Goal: Task Accomplishment & Management: Manage account settings

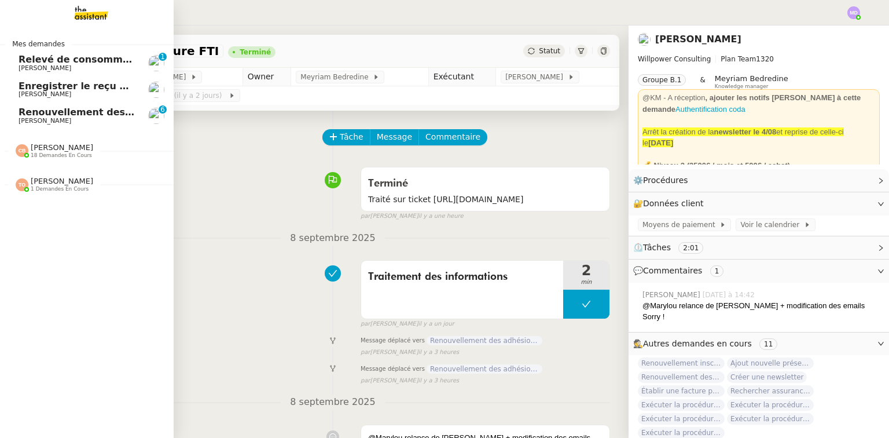
click at [19, 118] on span "[PERSON_NAME]" at bounding box center [45, 121] width 53 height 8
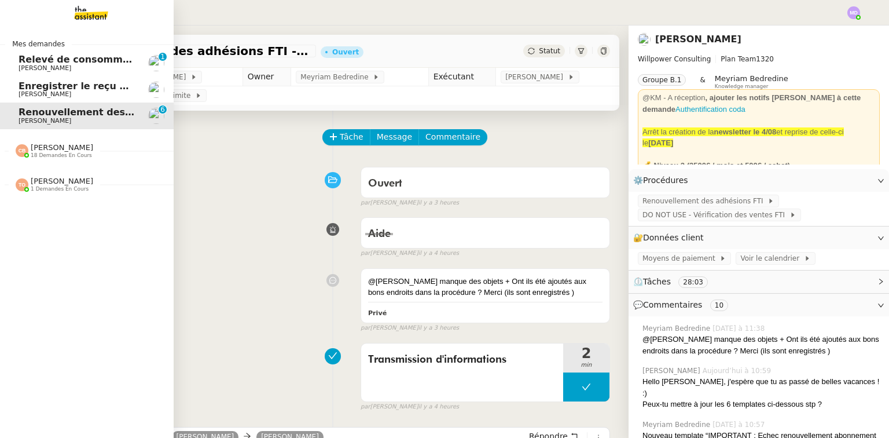
click at [80, 93] on span "[PERSON_NAME]" at bounding box center [77, 94] width 117 height 7
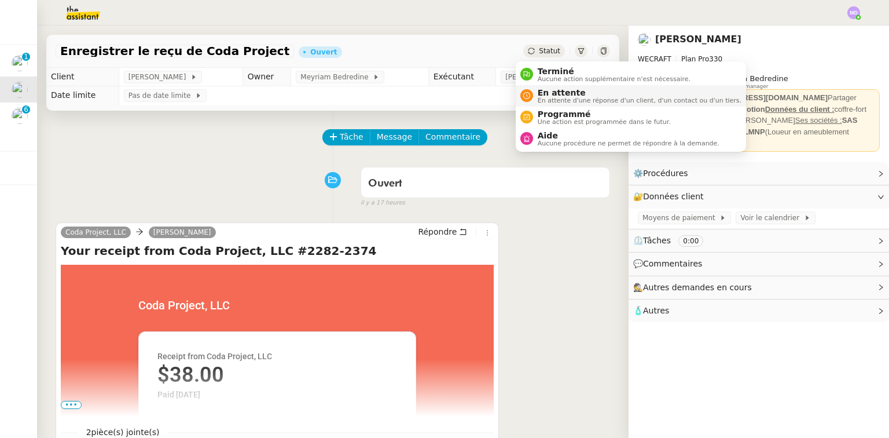
click at [543, 95] on span "En attente" at bounding box center [640, 92] width 204 height 9
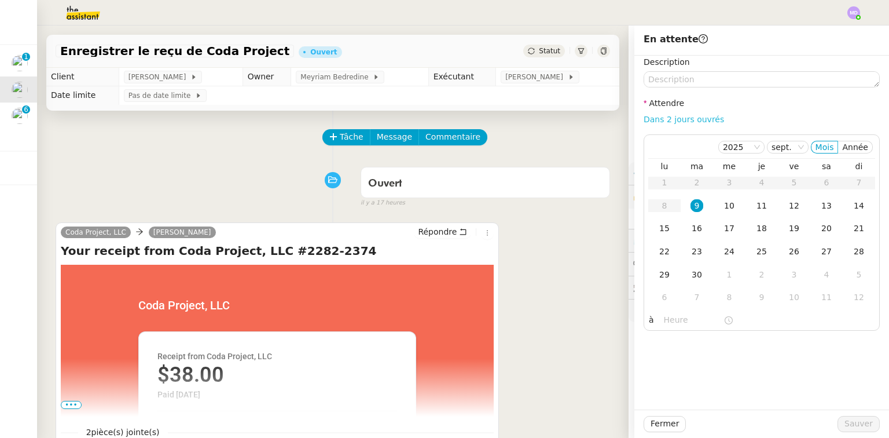
click at [674, 123] on link "Dans 2 jours ouvrés" at bounding box center [684, 119] width 80 height 9
type input "07:00"
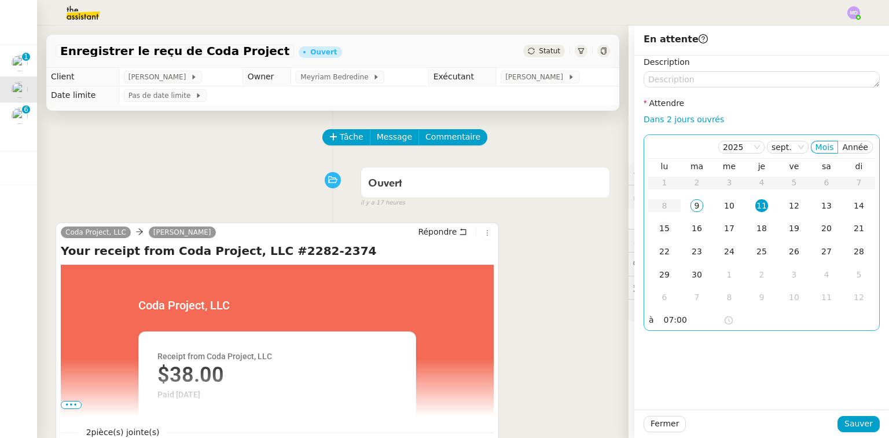
click at [658, 229] on div "15" at bounding box center [664, 228] width 13 height 13
drag, startPoint x: 162, startPoint y: 104, endPoint x: 101, endPoint y: 169, distance: 89.3
click at [155, 108] on div "Enregistrer le reçu de Coda Project Ouvert Statut Client [PERSON_NAME] Owner Me…" at bounding box center [333, 231] width 592 height 412
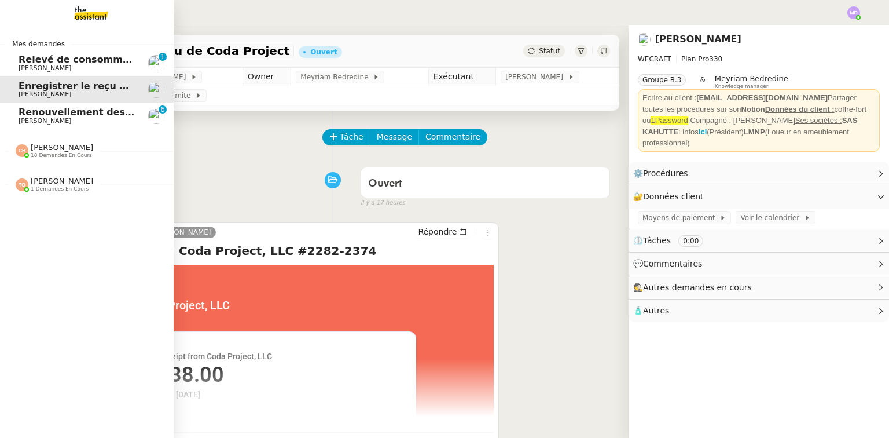
click at [72, 147] on div "[PERSON_NAME] 18 demandes en cours" at bounding box center [62, 150] width 63 height 15
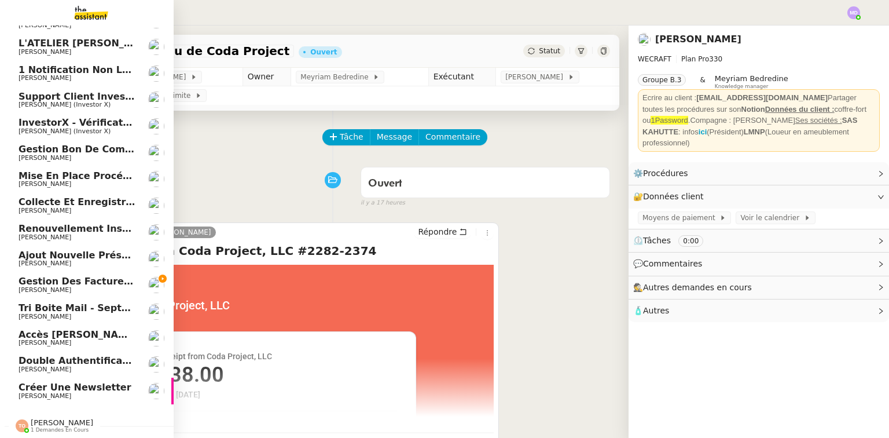
scroll to position [240, 0]
click at [99, 278] on span "Gestion des factures fournisseurs - 1 septembre 2025" at bounding box center [163, 281] width 288 height 11
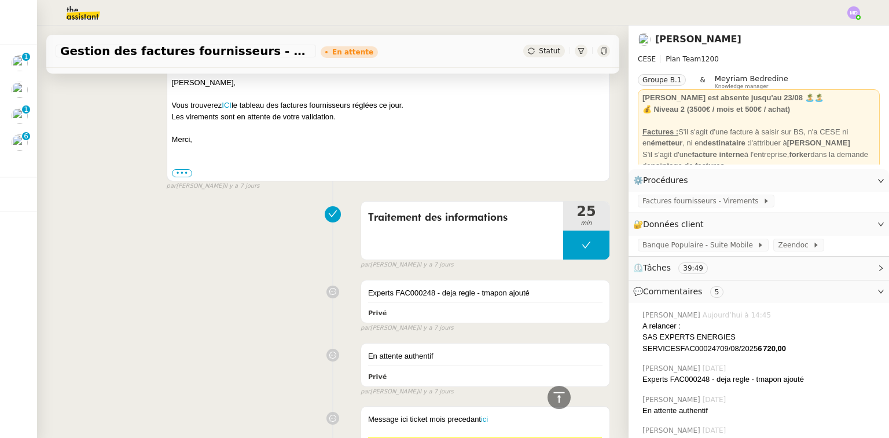
scroll to position [1022, 0]
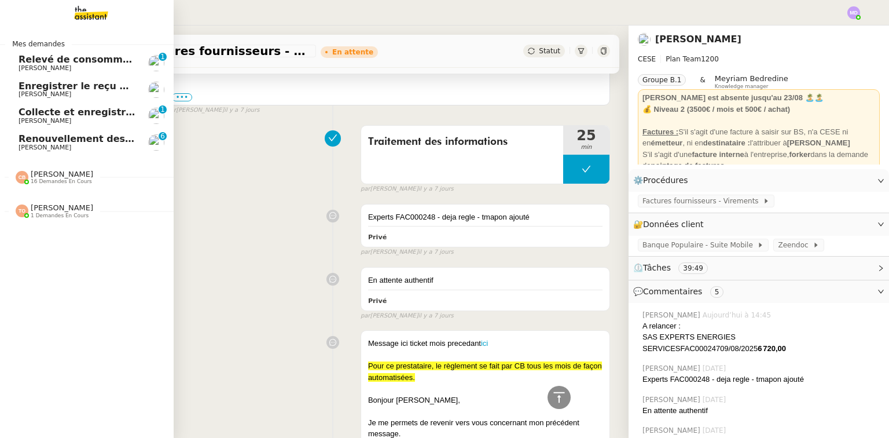
click at [50, 112] on span "Collecte et enregistrement des relevés bancaires et relevés de cartes bancaires…" at bounding box center [276, 112] width 514 height 11
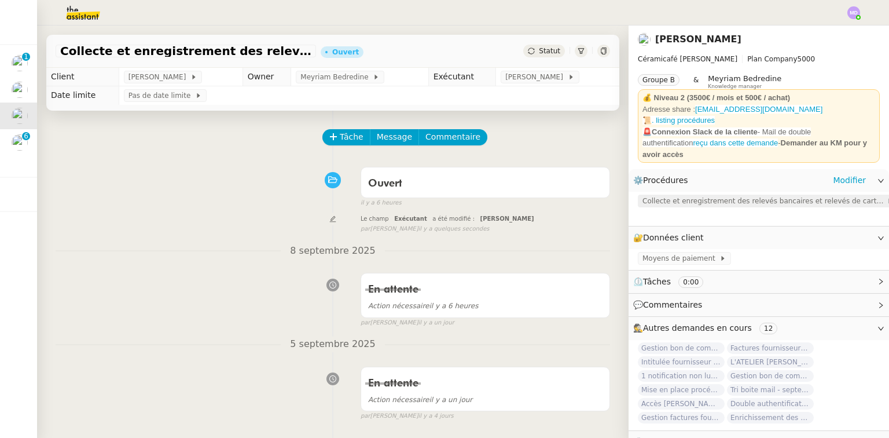
click at [673, 197] on span "Collecte et enregistrement des relevés bancaires et relevés de cartes bancaires" at bounding box center [765, 201] width 244 height 12
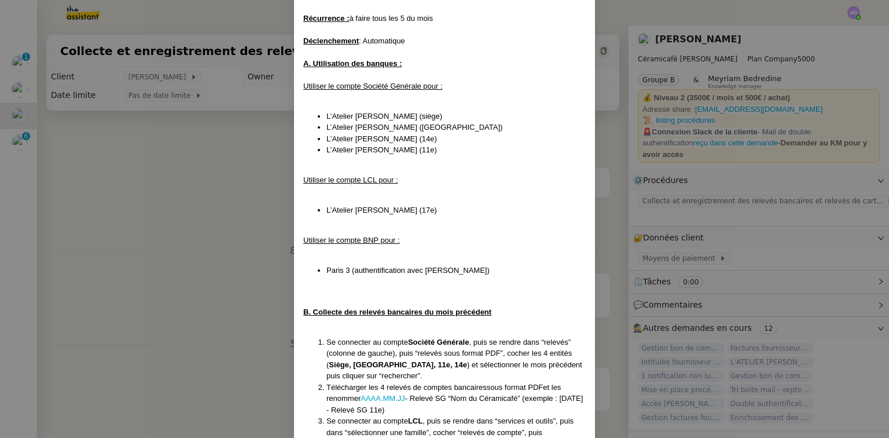
scroll to position [81, 0]
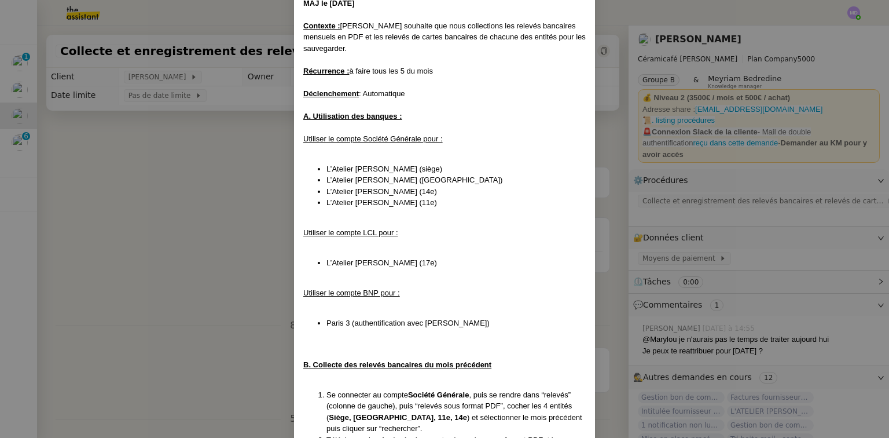
click at [18, 82] on nz-modal-container "Mise en place : [DATE] MAJ le [DATE] Contexte : [PERSON_NAME] souhaite que nous…" at bounding box center [444, 219] width 889 height 438
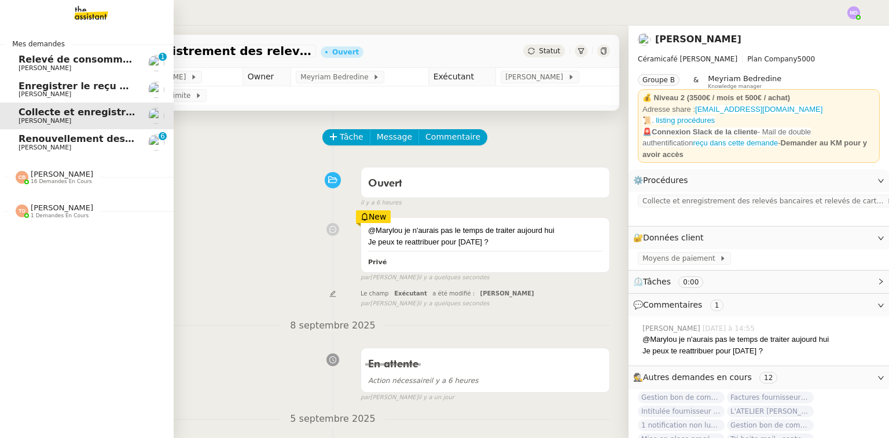
click at [19, 60] on span "Relevé de consommations - septembre 2025" at bounding box center [135, 59] width 232 height 11
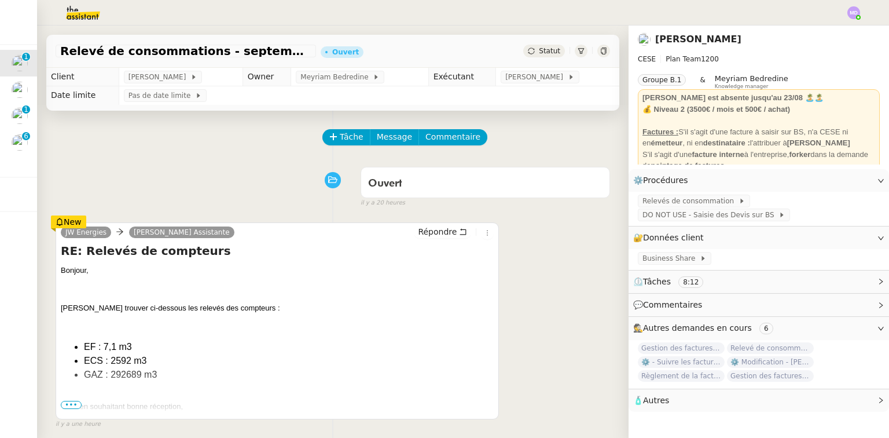
scroll to position [185, 0]
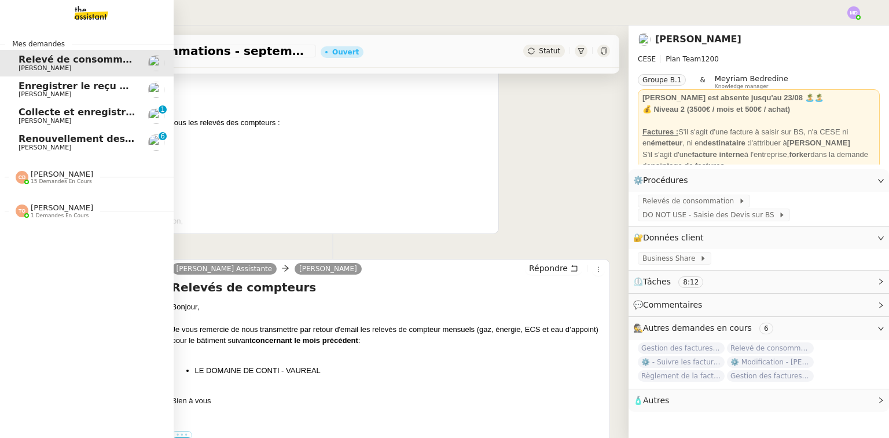
click at [93, 8] on img at bounding box center [82, 12] width 90 height 25
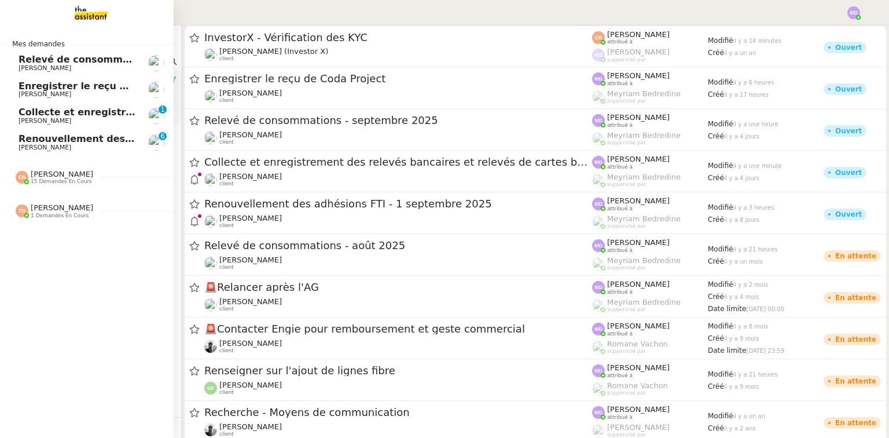
click at [47, 171] on span "[PERSON_NAME]" at bounding box center [62, 174] width 63 height 9
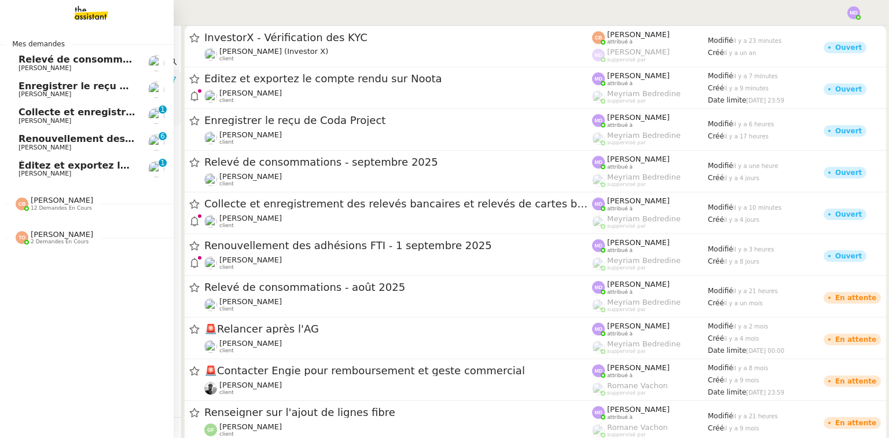
drag, startPoint x: 56, startPoint y: 164, endPoint x: 100, endPoint y: 167, distance: 43.5
click at [56, 164] on span "Éditez et exportez le compte rendu sur Noota" at bounding box center [138, 165] width 239 height 11
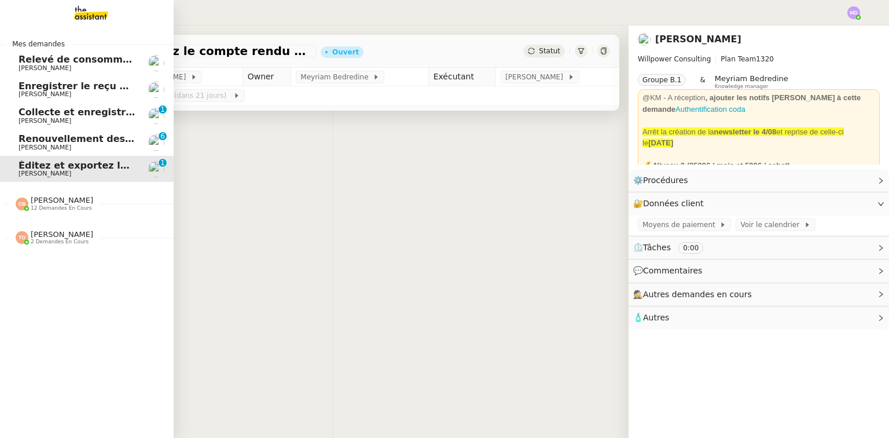
click at [102, 166] on span "Éditez et exportez le compte rendu sur Noota" at bounding box center [138, 165] width 239 height 11
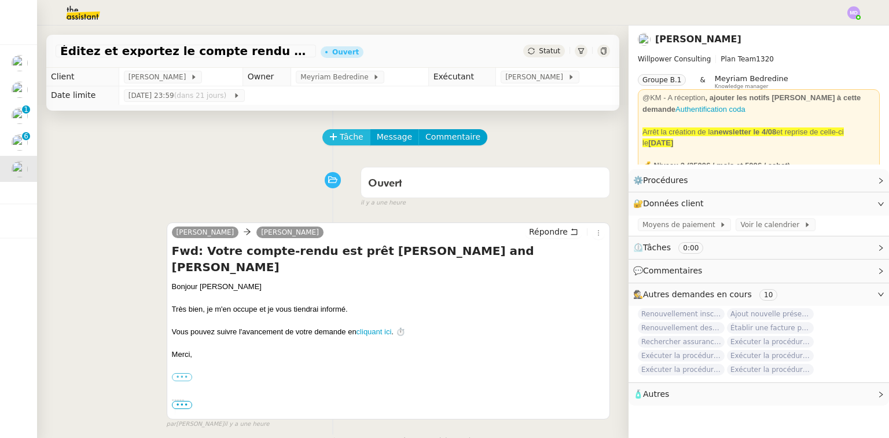
click at [340, 139] on span "Tâche" at bounding box center [352, 136] width 24 height 13
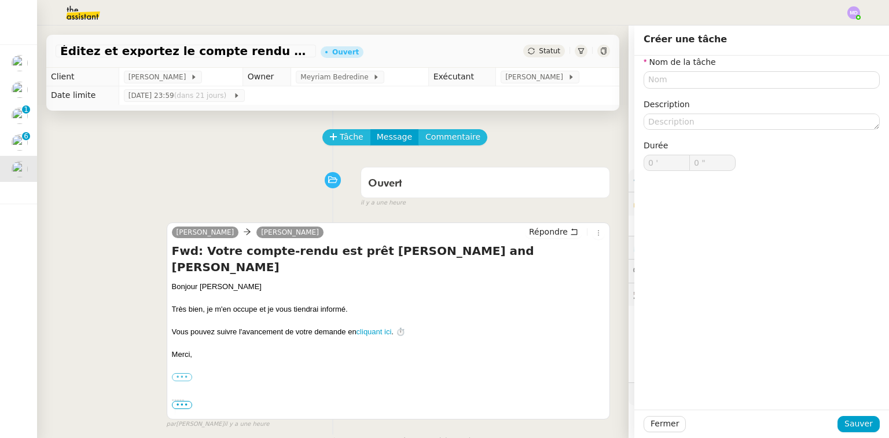
type input "0 '"
type input "0 ""
type input "0 '"
type input "0 ""
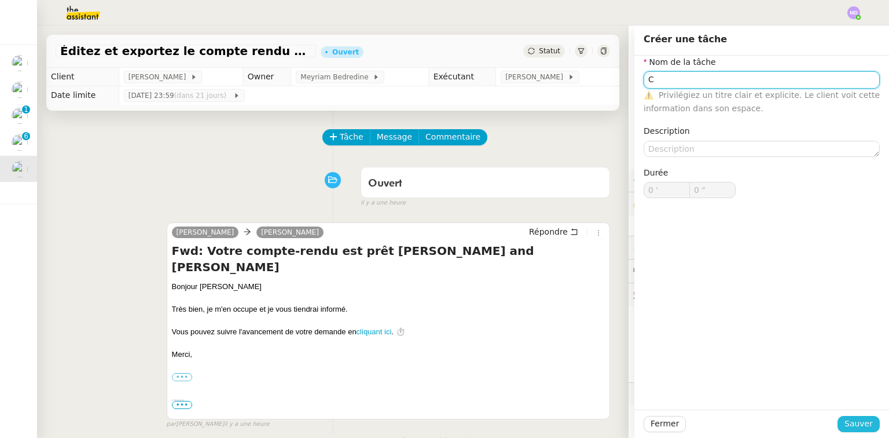
type input "C"
click at [861, 423] on span "Sauver" at bounding box center [859, 423] width 28 height 13
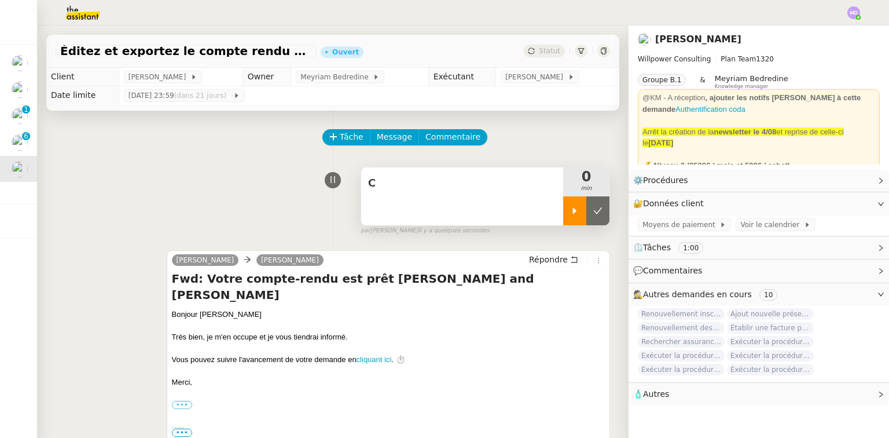
click at [573, 212] on icon at bounding box center [575, 210] width 4 height 6
click at [487, 195] on div "C" at bounding box center [462, 196] width 202 height 58
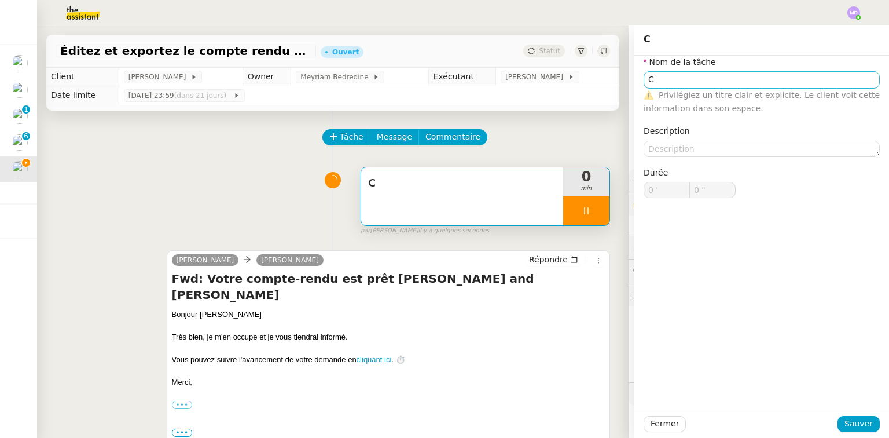
type input "1 ""
click at [688, 74] on input "C" at bounding box center [762, 79] width 236 height 17
type input "Co"
type input "2 ""
type input "Compte ren"
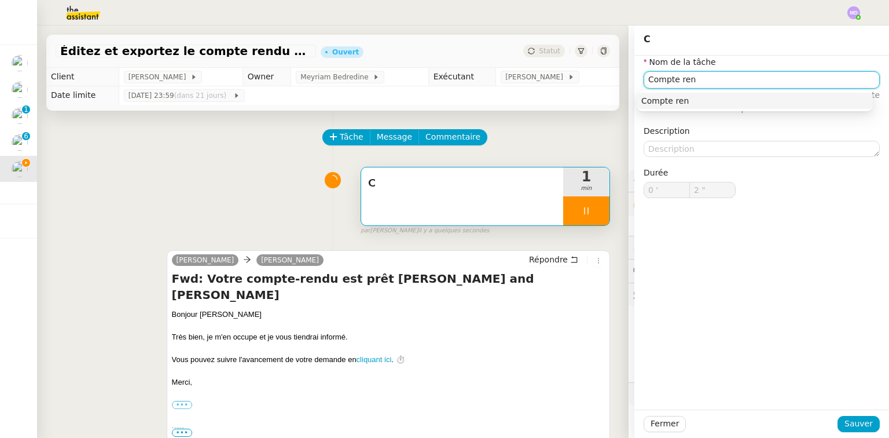
type input "3 ""
type input "Compte rendu"
type input "4 ""
type input "Compte rendu Noo"
type input "5 ""
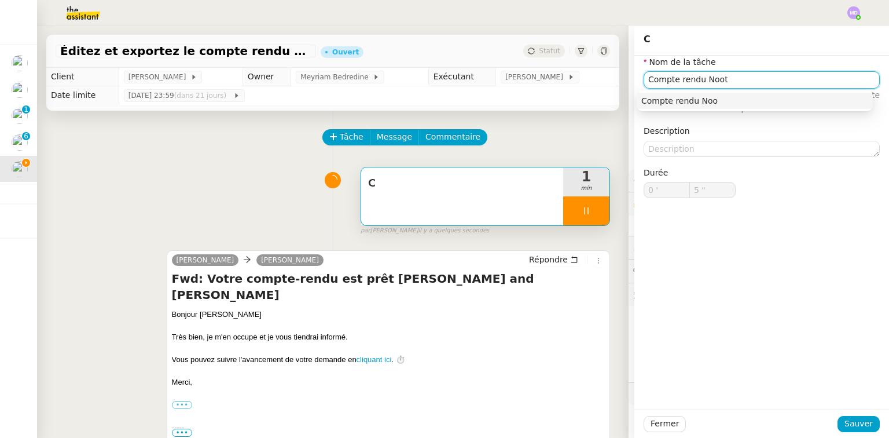
type input "Compte rendu Noota"
type input "6 ""
type input "Compte rendu Noota"
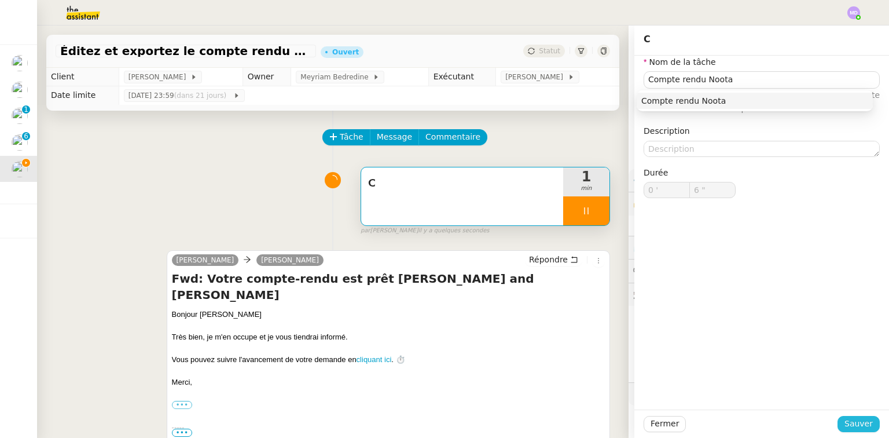
click at [853, 417] on button "Sauver" at bounding box center [859, 424] width 42 height 16
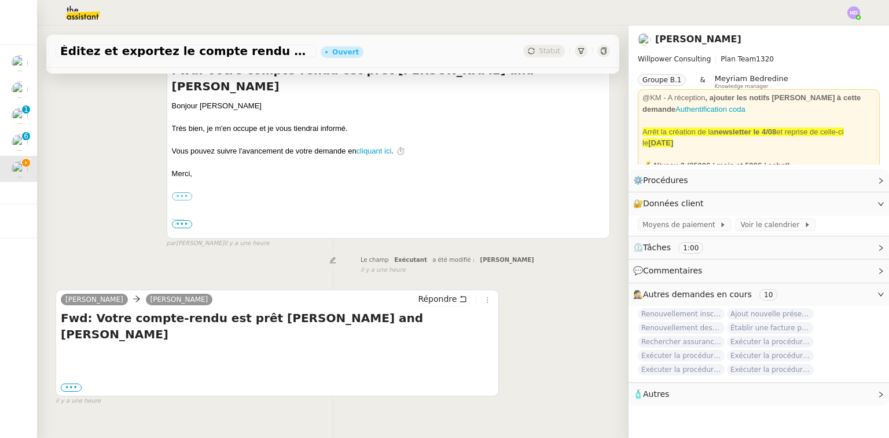
scroll to position [222, 0]
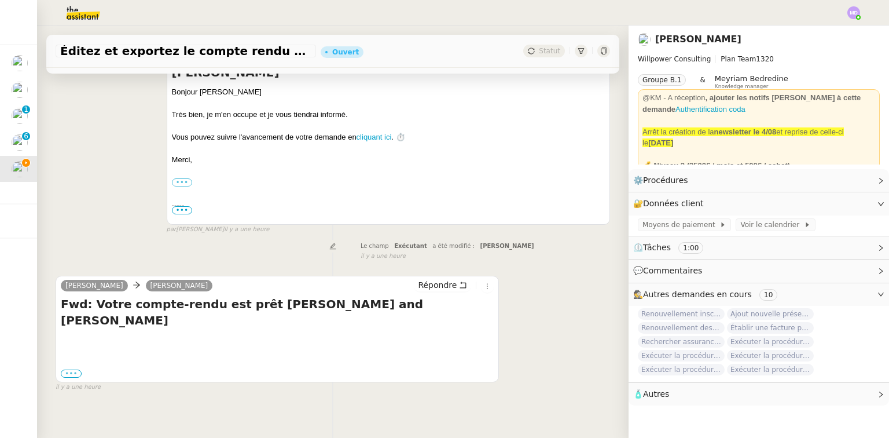
click at [67, 369] on label "•••" at bounding box center [71, 373] width 21 height 8
click at [0, 0] on input "•••" at bounding box center [0, 0] width 0 height 0
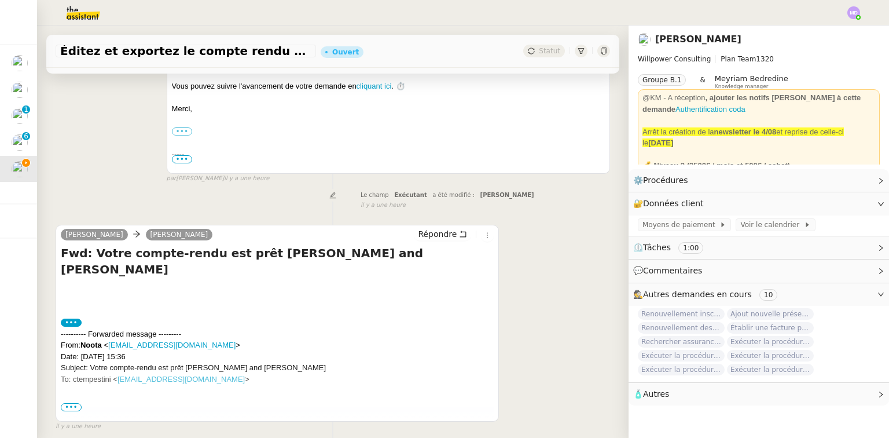
scroll to position [329, 0]
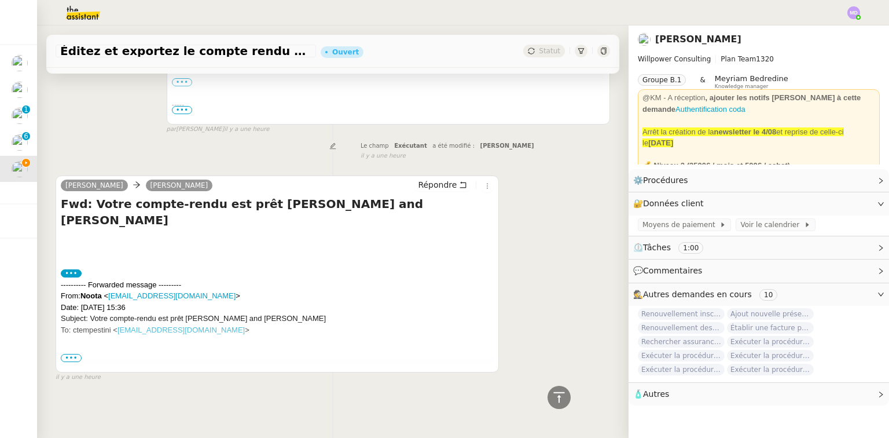
click at [67, 354] on span "•••" at bounding box center [71, 358] width 21 height 8
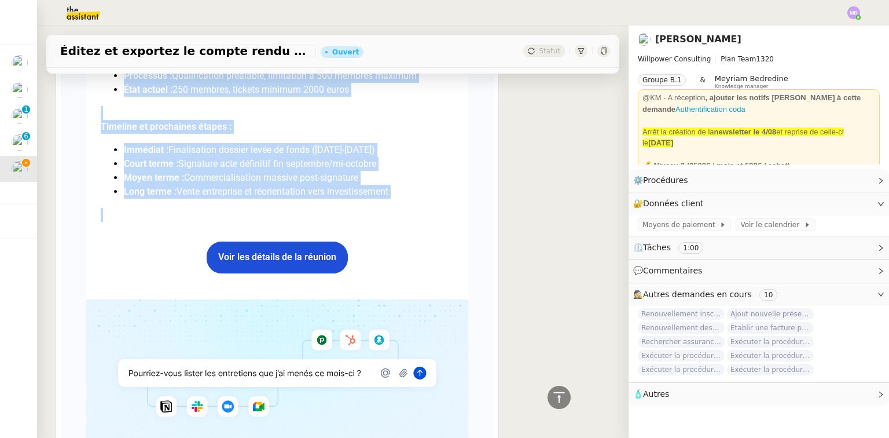
scroll to position [3786, 0]
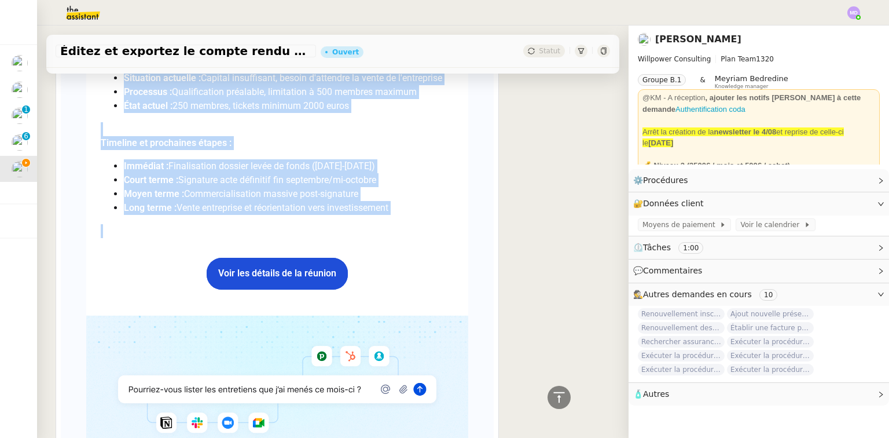
drag, startPoint x: 97, startPoint y: 273, endPoint x: 183, endPoint y: 238, distance: 93.2
copy div "Loremipsum dolors Ametco Adipiscingel seddoeiusmod Temporinc Utlabore etd ma al…"
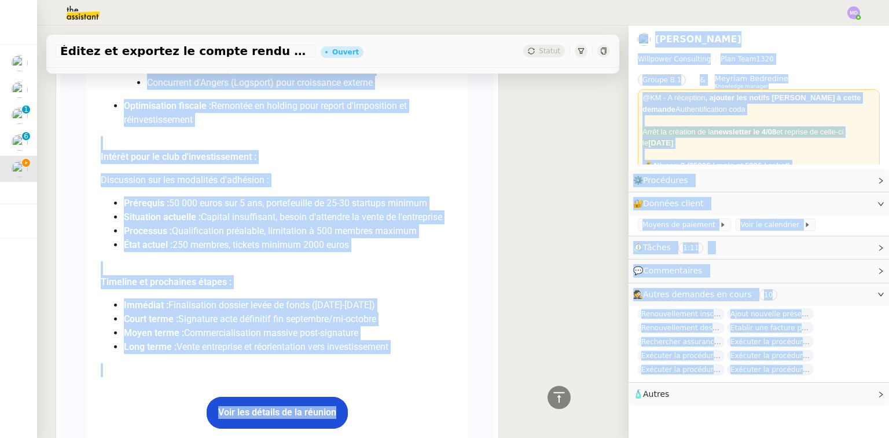
click at [620, 382] on nz-layout "Éditez et exportez le compte rendu sur Noota Ouvert Statut Client [PERSON_NAME]…" at bounding box center [463, 231] width 852 height 412
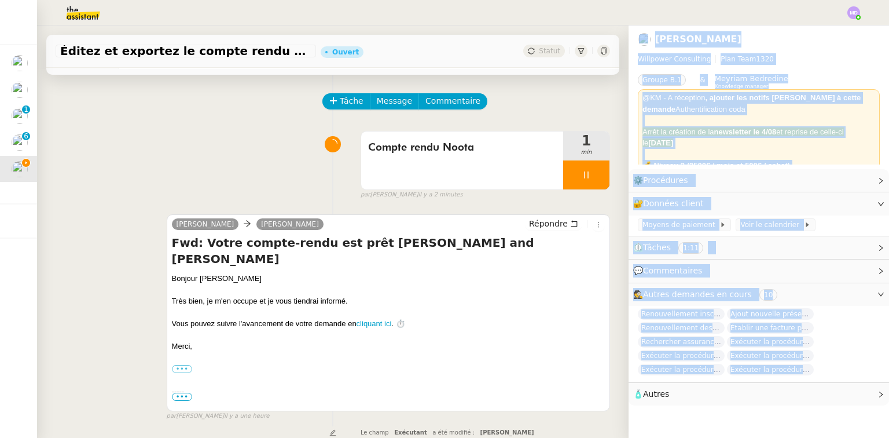
scroll to position [0, 0]
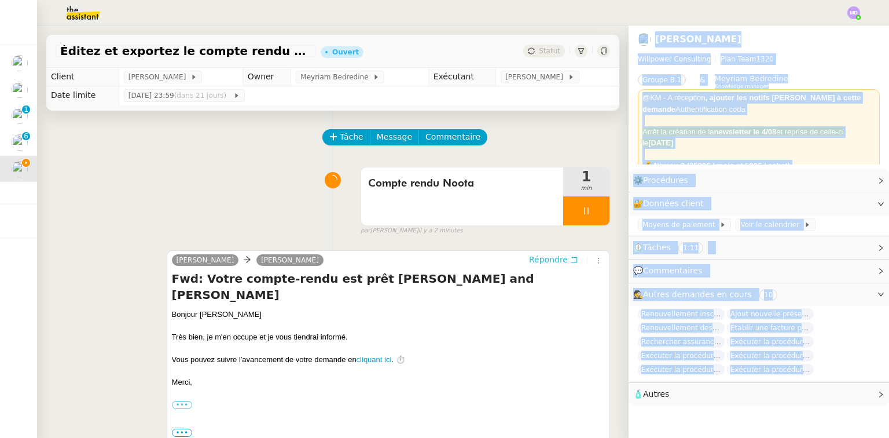
click at [557, 262] on button "Répondre" at bounding box center [553, 259] width 57 height 13
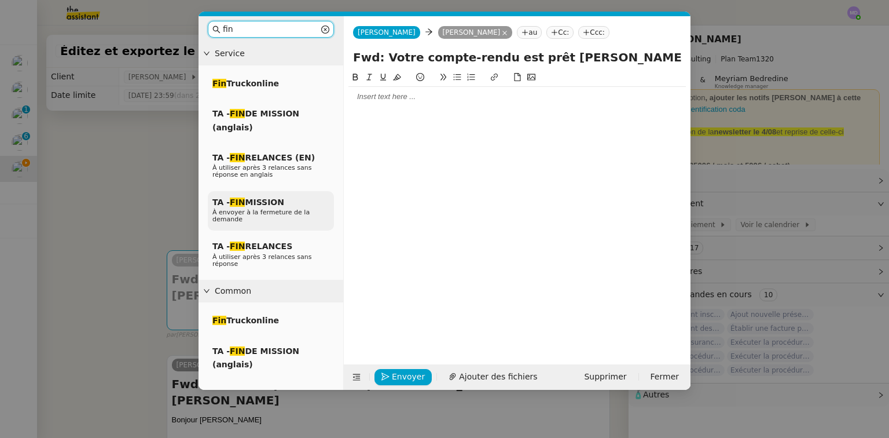
type input "fin"
click at [283, 204] on div "TA - FIN MISSION À envoyer à la fermeture de la demande" at bounding box center [271, 211] width 126 height 40
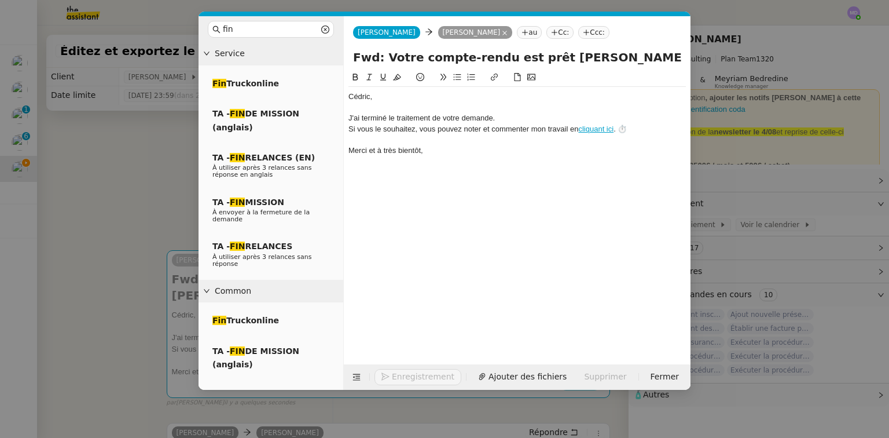
click at [368, 112] on div at bounding box center [516, 107] width 337 height 10
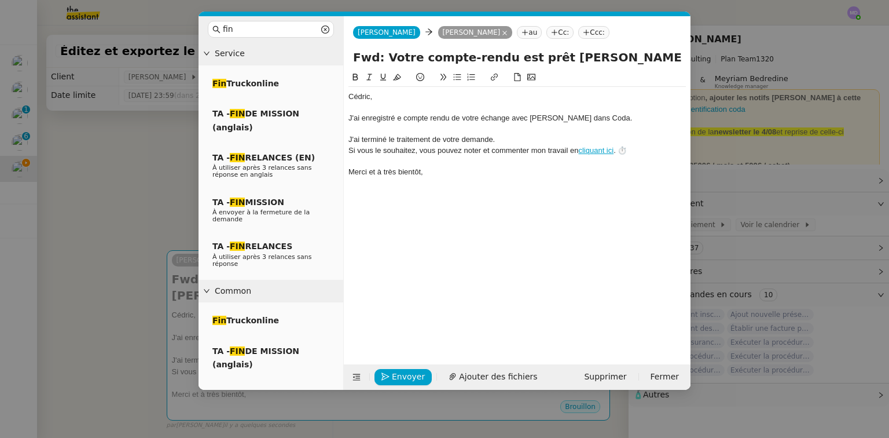
click at [398, 119] on div "J'ai enregistré e compte rendu de votre échange avec [PERSON_NAME] dans Coda." at bounding box center [516, 118] width 337 height 10
click at [405, 365] on div "Envoyer Ajouter des fichiers Supprimer Fermer" at bounding box center [517, 376] width 347 height 25
click at [405, 370] on span "Envoyer" at bounding box center [408, 376] width 33 height 13
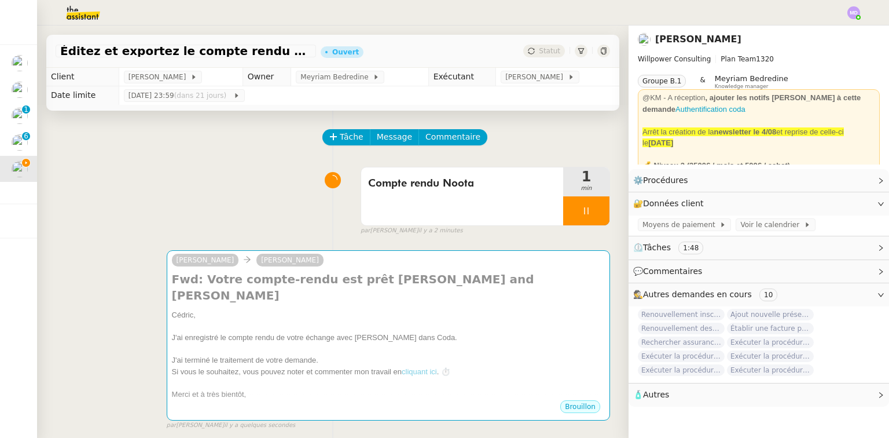
click at [405, 370] on nz-modal-container "fin Service Fin Truckonline TA - FIN DE MISSION (anglais) TA - FIN RELANCES (EN…" at bounding box center [444, 219] width 889 height 438
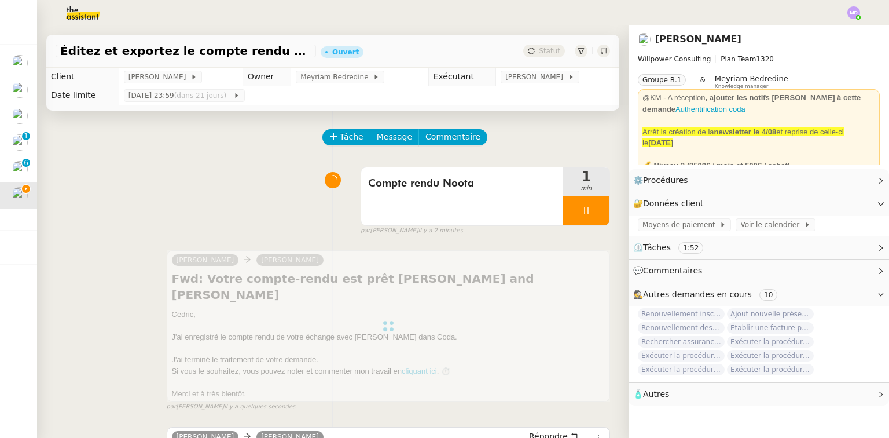
click at [590, 222] on div at bounding box center [586, 210] width 46 height 29
drag, startPoint x: 590, startPoint y: 222, endPoint x: 585, endPoint y: 190, distance: 32.9
click at [590, 222] on button at bounding box center [597, 210] width 23 height 29
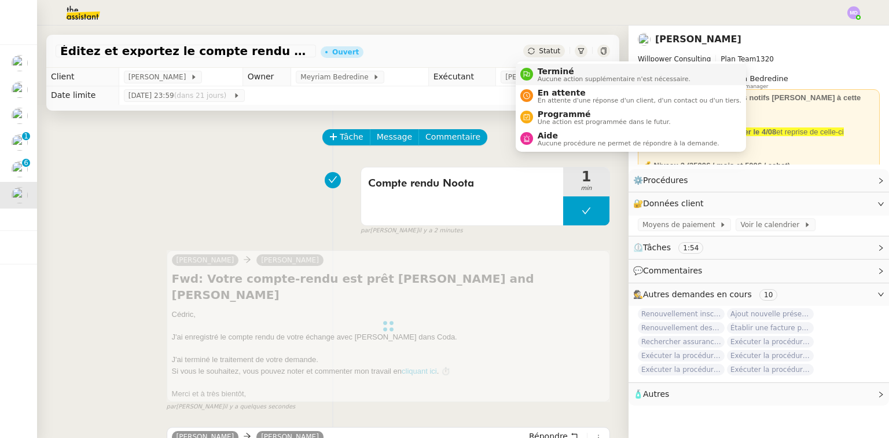
click at [543, 67] on span "Terminé" at bounding box center [614, 71] width 153 height 9
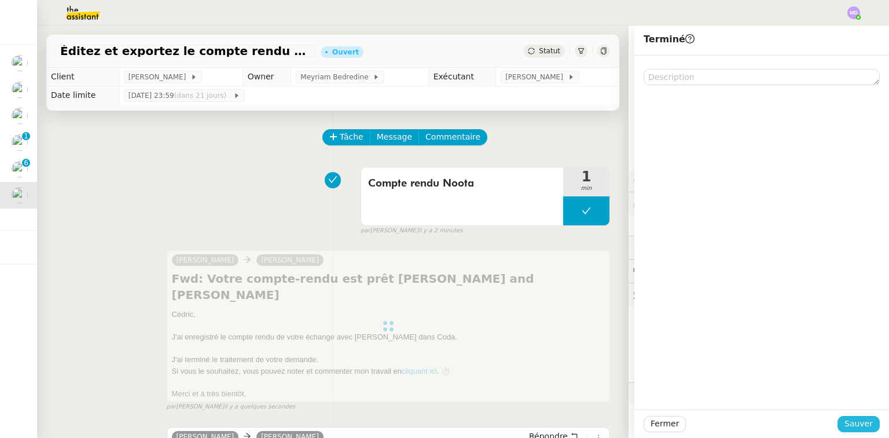
click at [845, 426] on span "Sauver" at bounding box center [859, 423] width 28 height 13
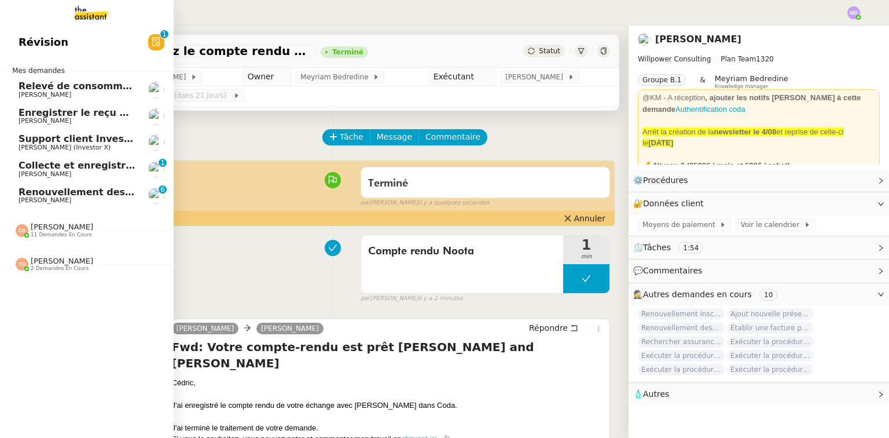
click at [72, 145] on span "[PERSON_NAME] (Investor X)" at bounding box center [65, 148] width 92 height 8
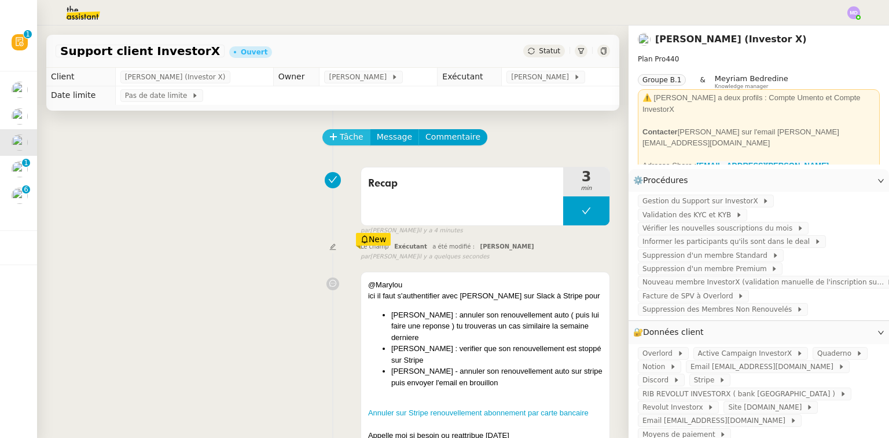
click at [331, 136] on icon at bounding box center [333, 137] width 8 height 8
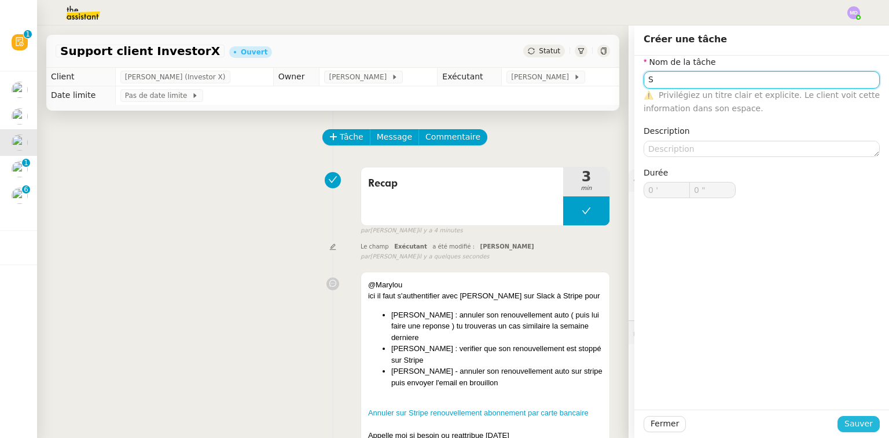
type input "S"
click at [848, 421] on span "Sauver" at bounding box center [859, 423] width 28 height 13
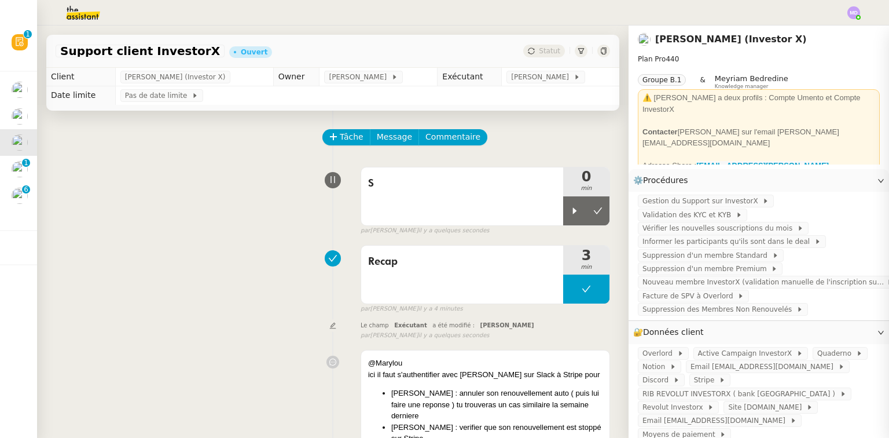
scroll to position [31, 0]
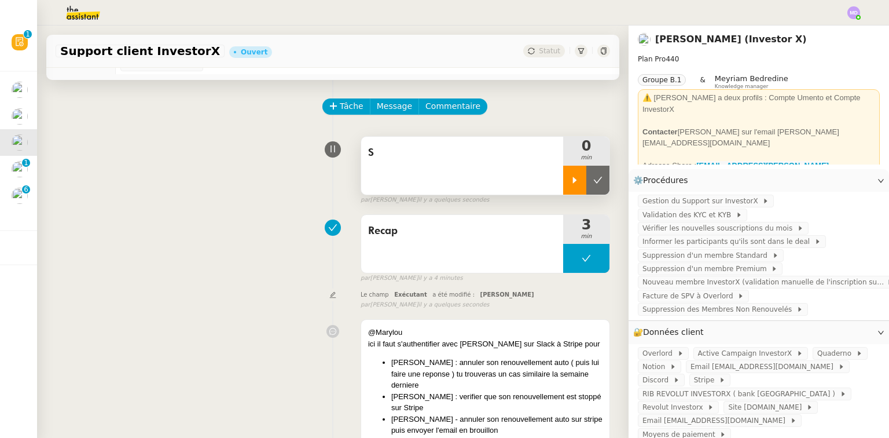
click at [570, 175] on icon at bounding box center [574, 179] width 9 height 9
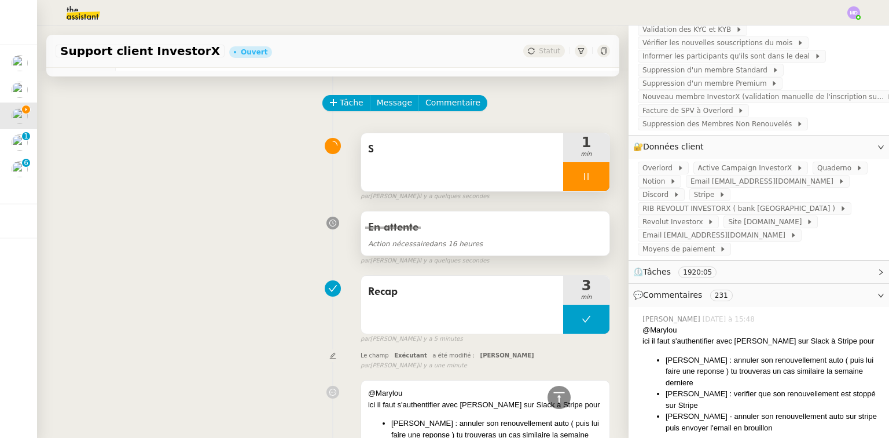
scroll to position [0, 0]
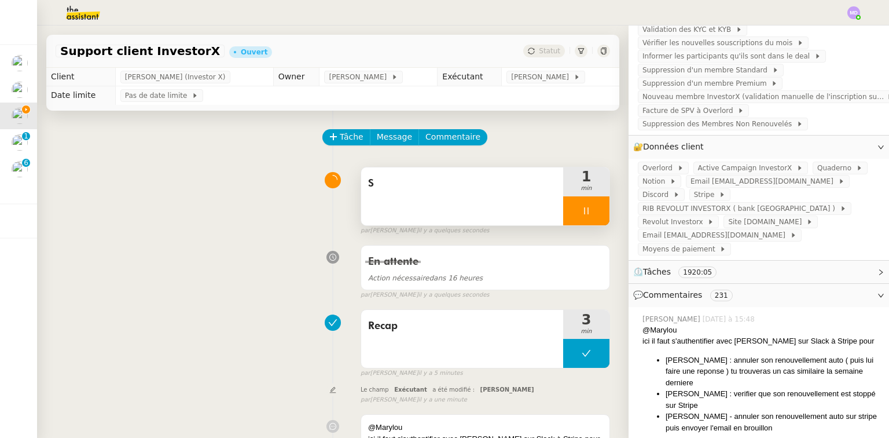
click at [498, 215] on div "S" at bounding box center [462, 196] width 202 height 58
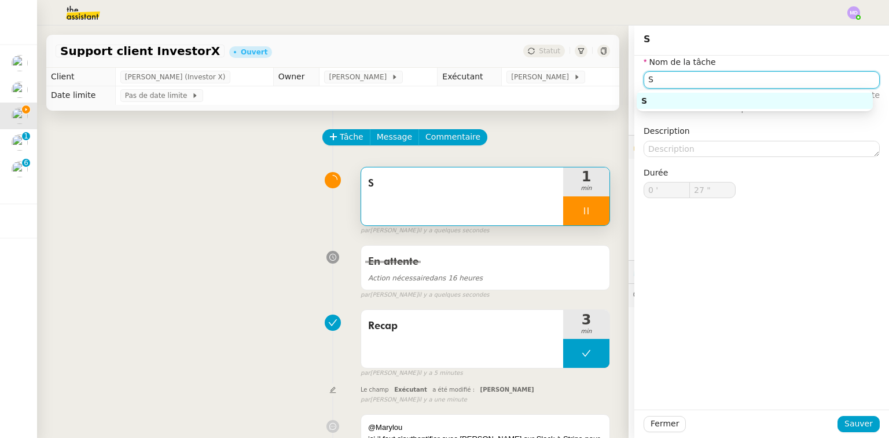
drag, startPoint x: 645, startPoint y: 77, endPoint x: 615, endPoint y: 82, distance: 30.5
click at [615, 82] on app-ticket "Support client InvestorX Ouvert Statut Client [PERSON_NAME] (Investor X) Owner …" at bounding box center [463, 231] width 852 height 412
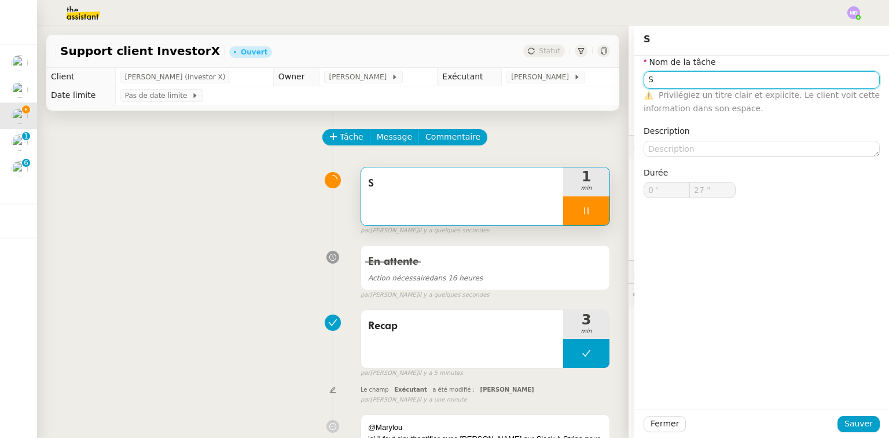
type input "28 ""
type input "Traiteme"
type input "29 ""
type input "Traitement des infor"
type input "30 ""
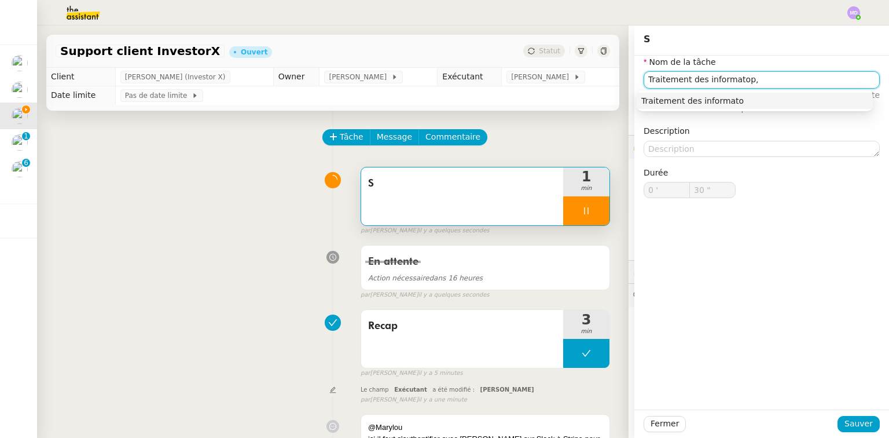
type input "Traitement des informatop,s"
type input "31 ""
type input "Traitement des informatoion"
type input "32 ""
type input "Traitement des informatoi"
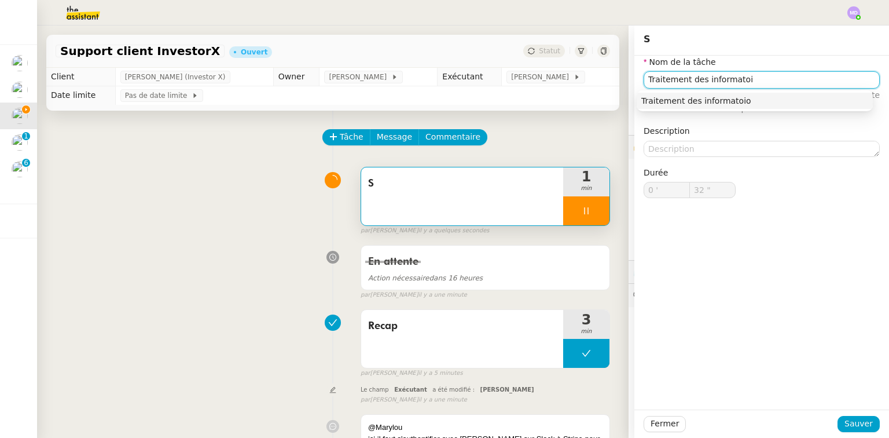
type input "33 ""
type input "Traitement des informations"
type input "35 ""
type input "Traitement des informations"
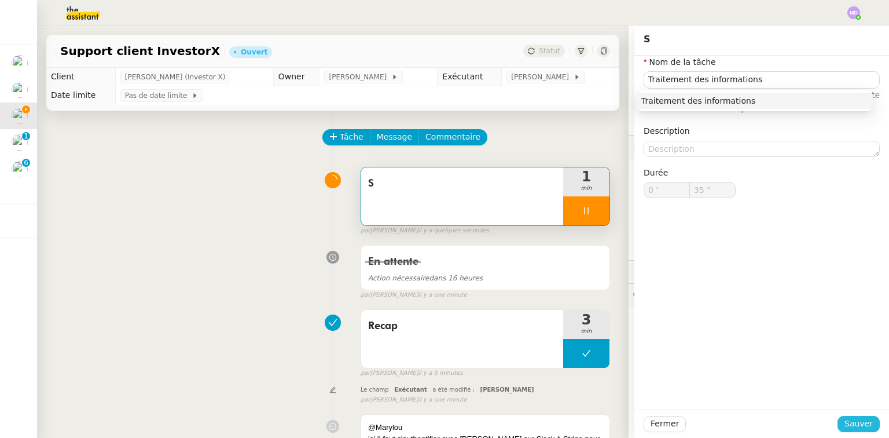
click at [845, 421] on span "Sauver" at bounding box center [859, 423] width 28 height 13
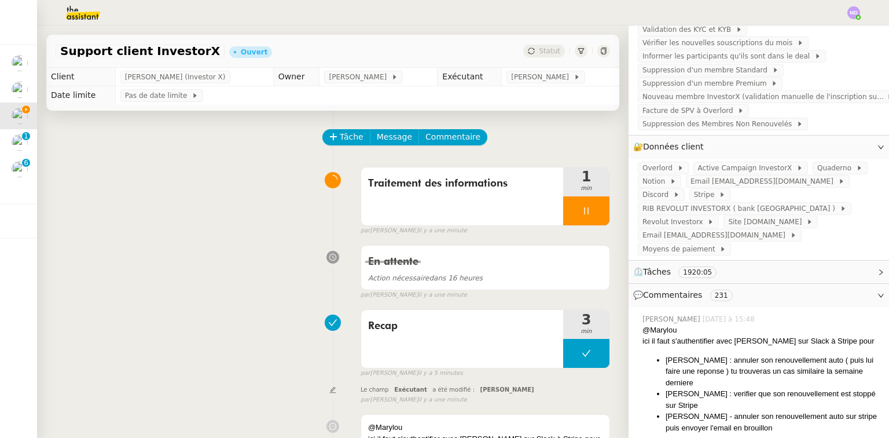
click at [563, 211] on div at bounding box center [586, 210] width 46 height 29
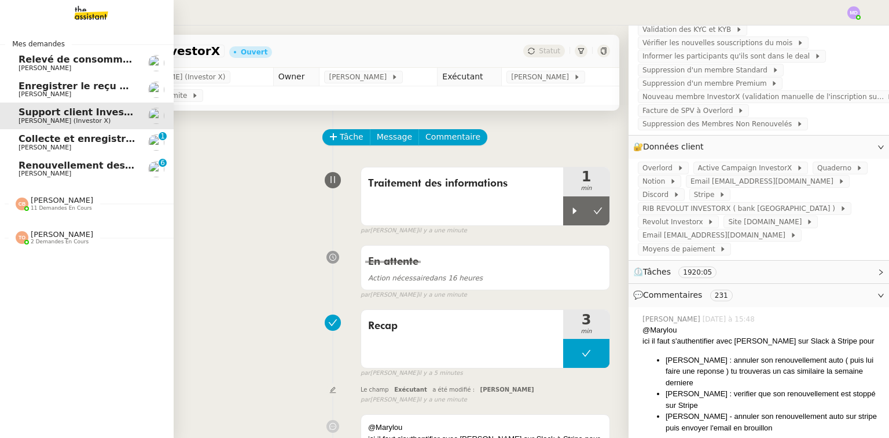
click at [21, 205] on img at bounding box center [22, 203] width 13 height 13
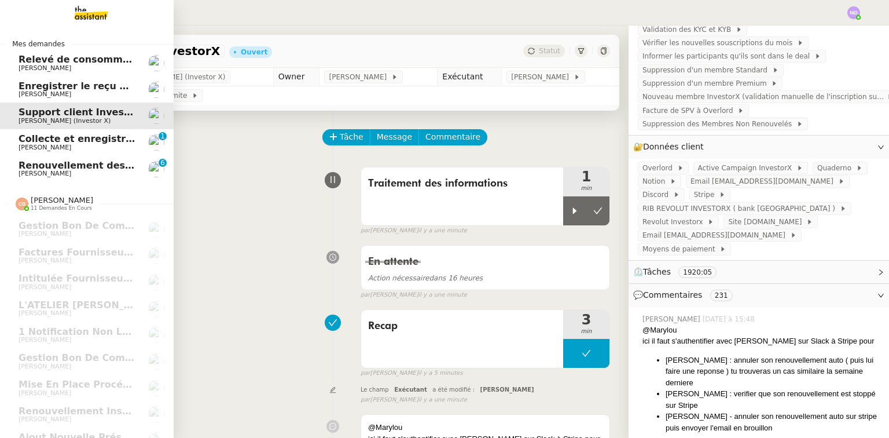
click at [69, 162] on span "Renouvellement des adhésions FTI - 1 septembre 2025" at bounding box center [162, 165] width 287 height 11
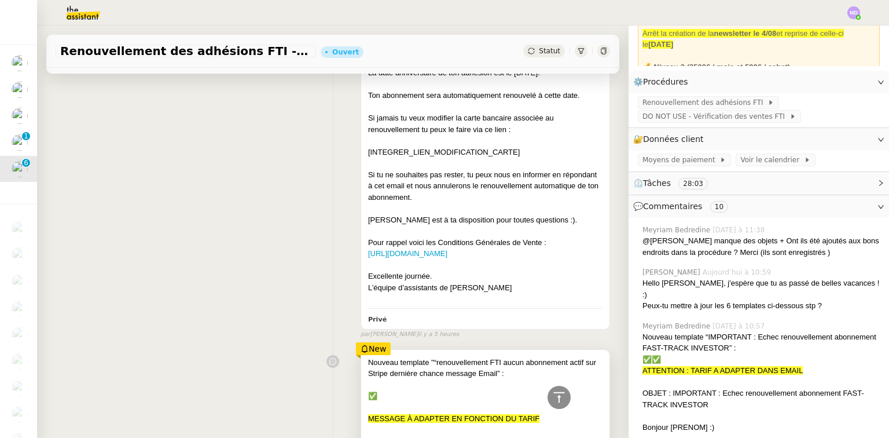
scroll to position [1760, 0]
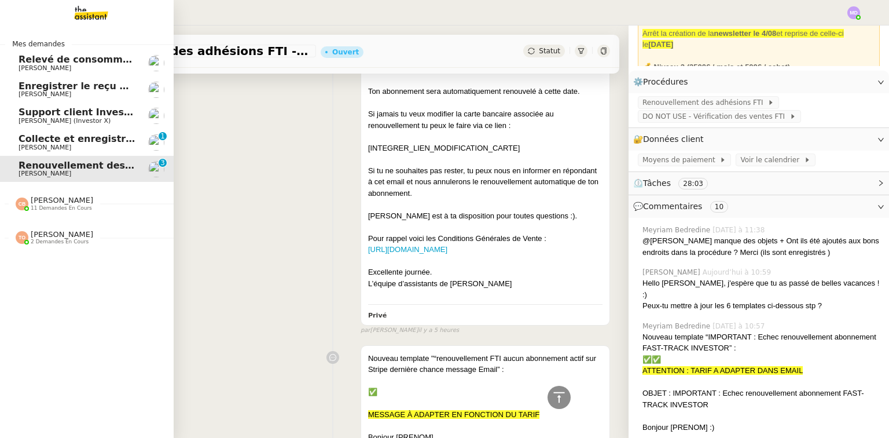
click at [20, 113] on span "Support client InvestorX" at bounding box center [83, 112] width 128 height 11
click at [74, 91] on span "[PERSON_NAME]" at bounding box center [77, 94] width 117 height 7
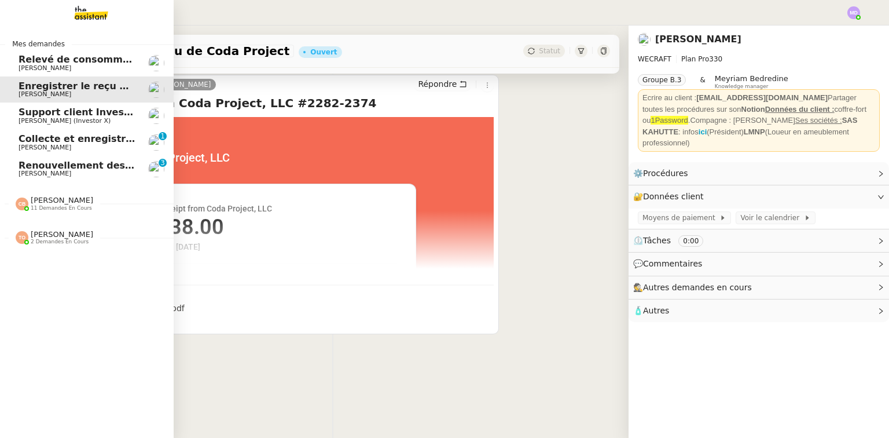
click at [89, 67] on span "[PERSON_NAME]" at bounding box center [77, 68] width 117 height 7
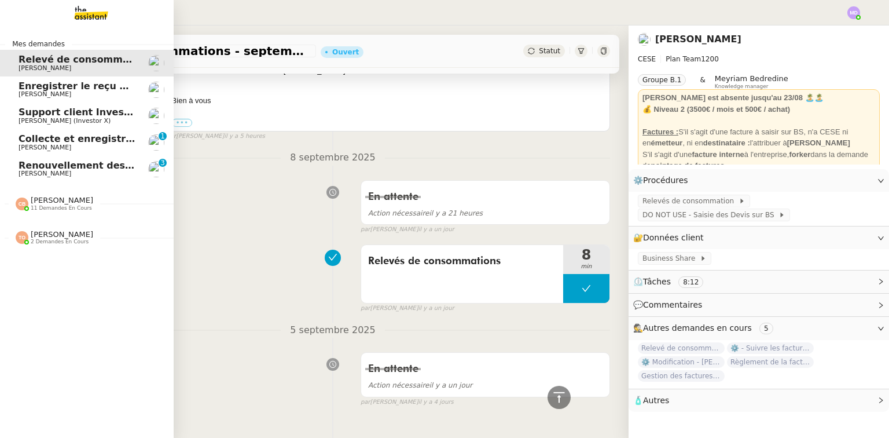
click at [86, 131] on link "Collecte et enregistrement des relevés bancaires et relevés de cartes bancaires…" at bounding box center [87, 142] width 174 height 27
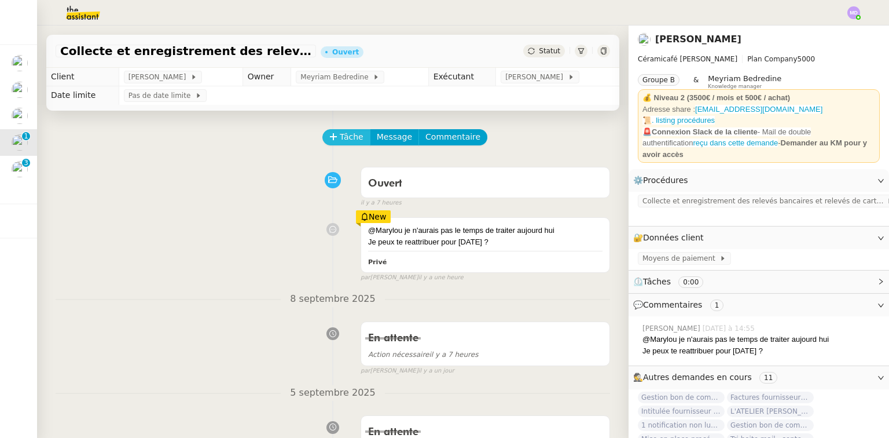
click at [343, 141] on span "Tâche" at bounding box center [352, 136] width 24 height 13
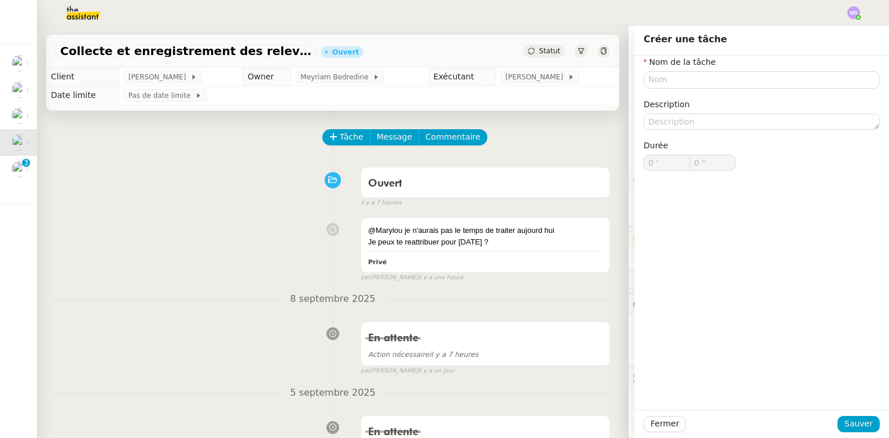
type input "0 '"
type input "0 ""
click at [306, 397] on span "5 septembre 2025" at bounding box center [333, 393] width 104 height 16
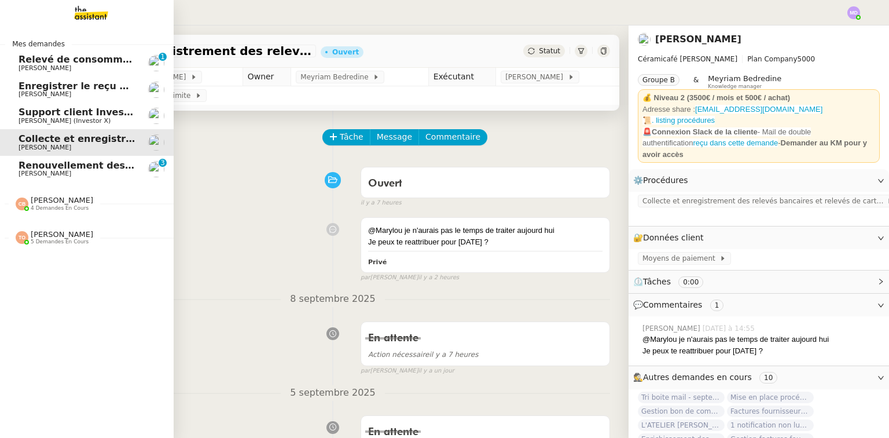
click at [24, 168] on span "Renouvellement des adhésions FTI - 1 septembre 2025" at bounding box center [162, 165] width 287 height 11
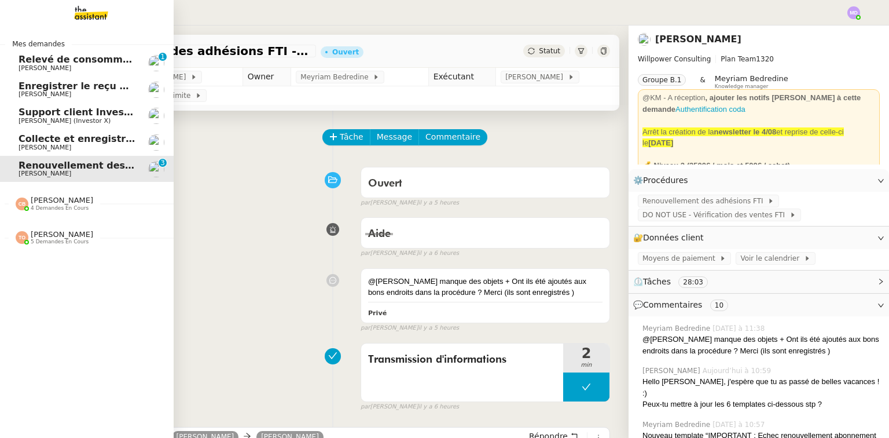
click at [79, 123] on span "[PERSON_NAME] (Investor X)" at bounding box center [65, 121] width 92 height 8
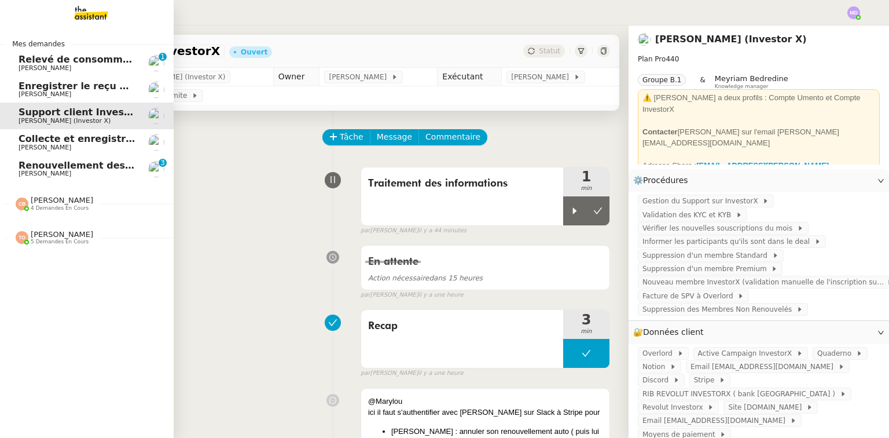
click at [76, 86] on span "Enregistrer le reçu de Coda Project" at bounding box center [111, 85] width 184 height 11
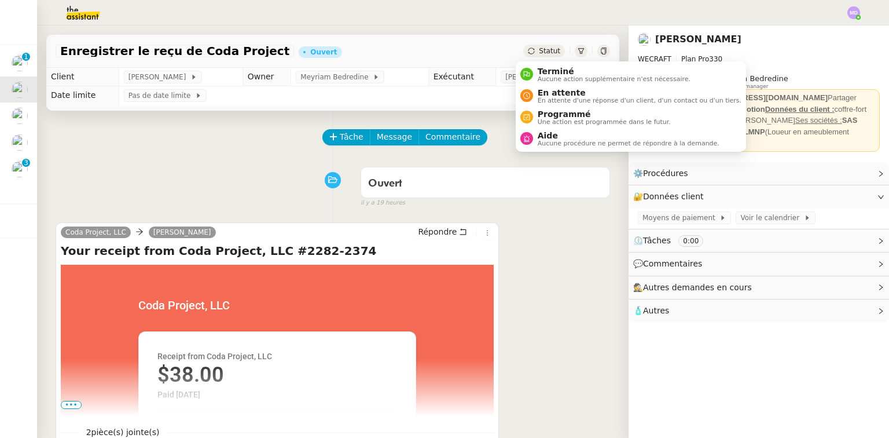
click at [531, 45] on div "Statut" at bounding box center [544, 51] width 42 height 13
click at [543, 90] on span "En attente" at bounding box center [640, 92] width 204 height 9
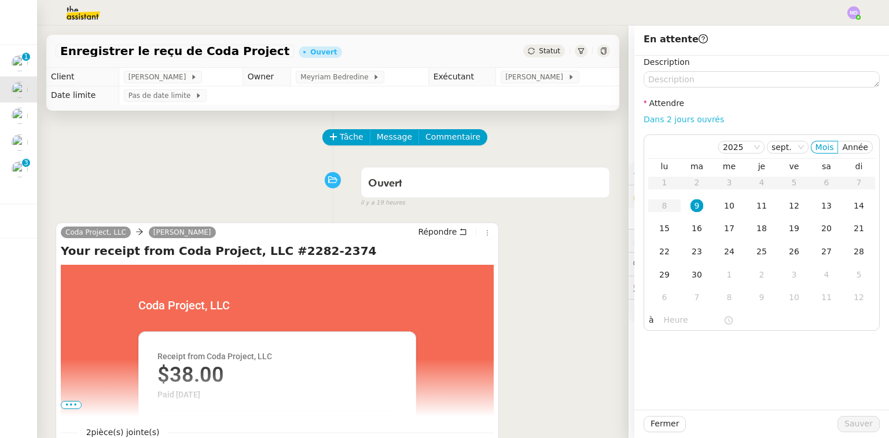
click at [687, 115] on link "Dans 2 jours ouvrés" at bounding box center [684, 119] width 80 height 9
type input "07:00"
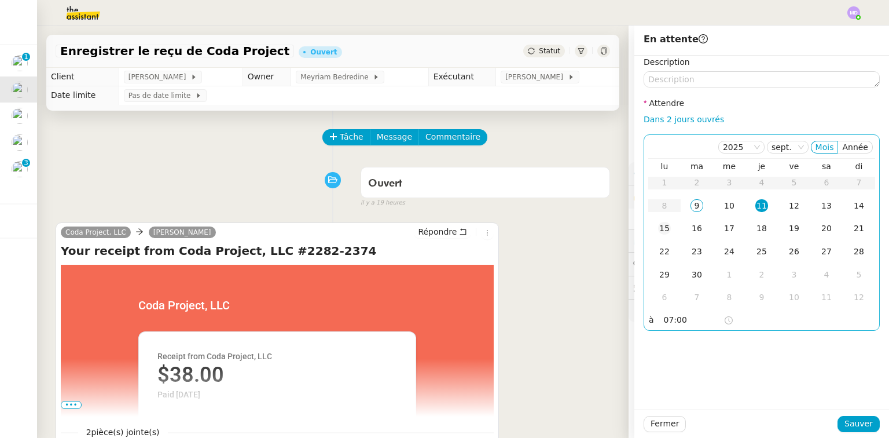
click at [661, 225] on div "15" at bounding box center [664, 228] width 13 height 13
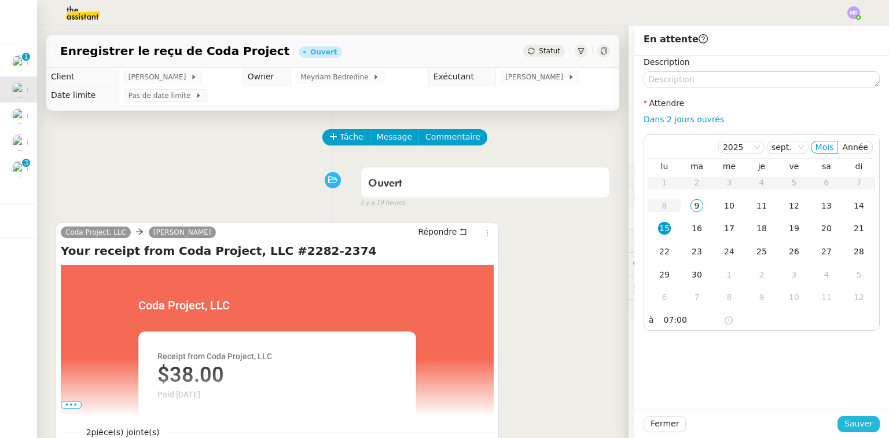
drag, startPoint x: 862, startPoint y: 419, endPoint x: 720, endPoint y: 384, distance: 146.0
click at [861, 419] on span "Sauver" at bounding box center [859, 423] width 28 height 13
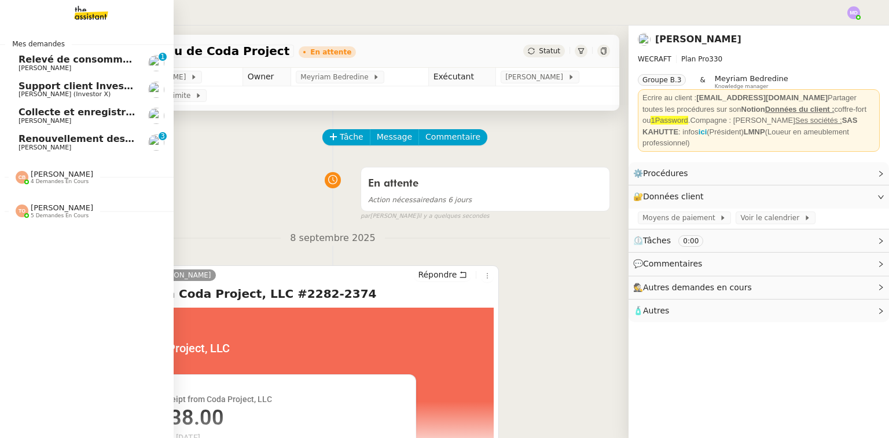
click at [19, 58] on span "Relevé de consommations - septembre 2025" at bounding box center [135, 59] width 232 height 11
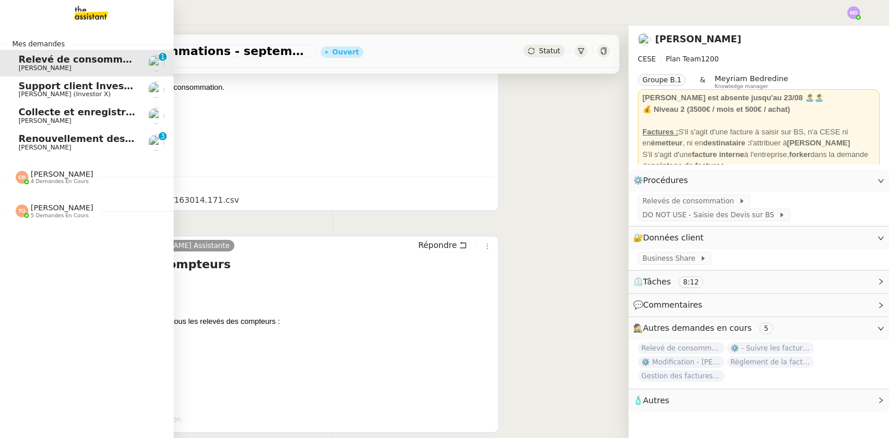
scroll to position [185, 0]
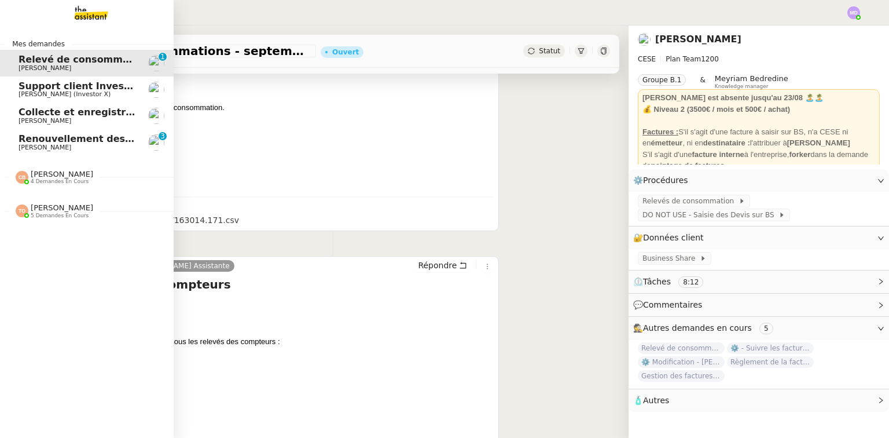
click at [53, 176] on span "[PERSON_NAME]" at bounding box center [62, 174] width 63 height 9
